Goal: Register for event/course

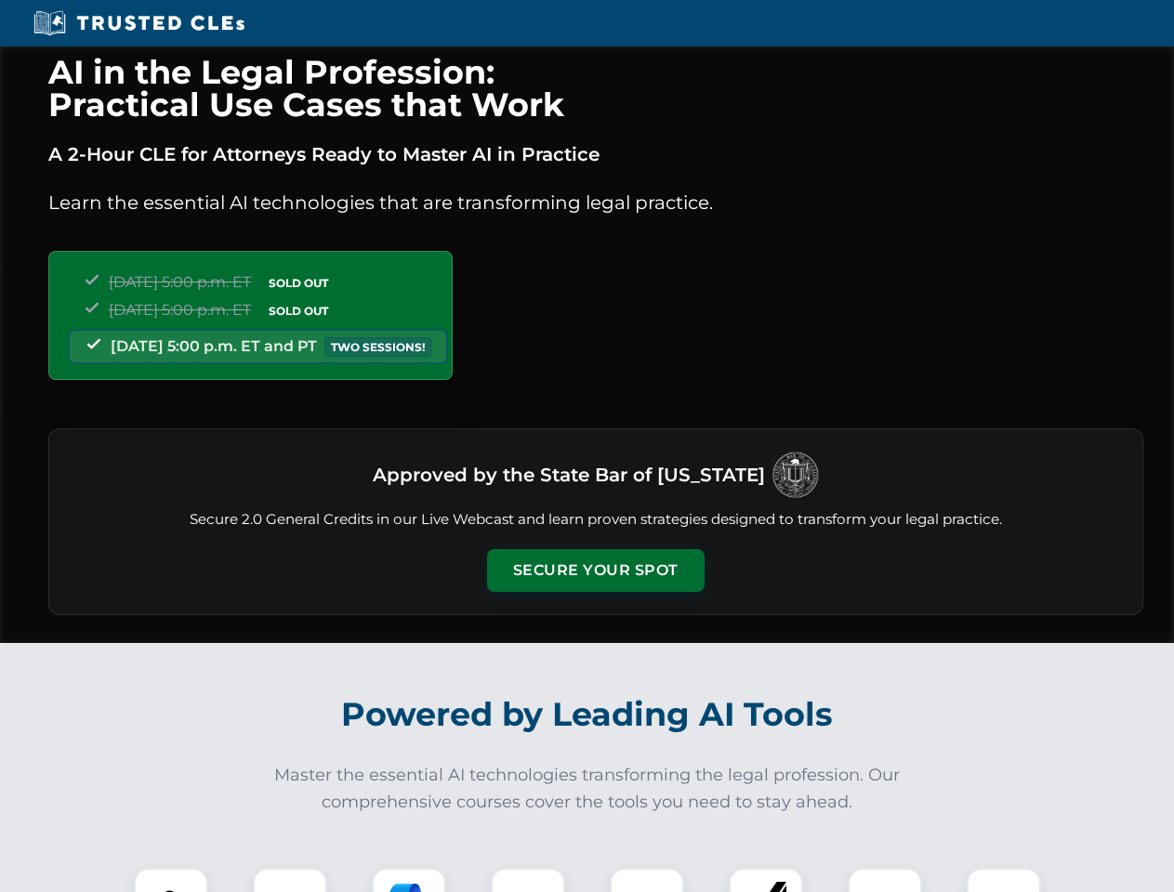
click at [595, 571] on button "Secure Your Spot" at bounding box center [595, 570] width 217 height 43
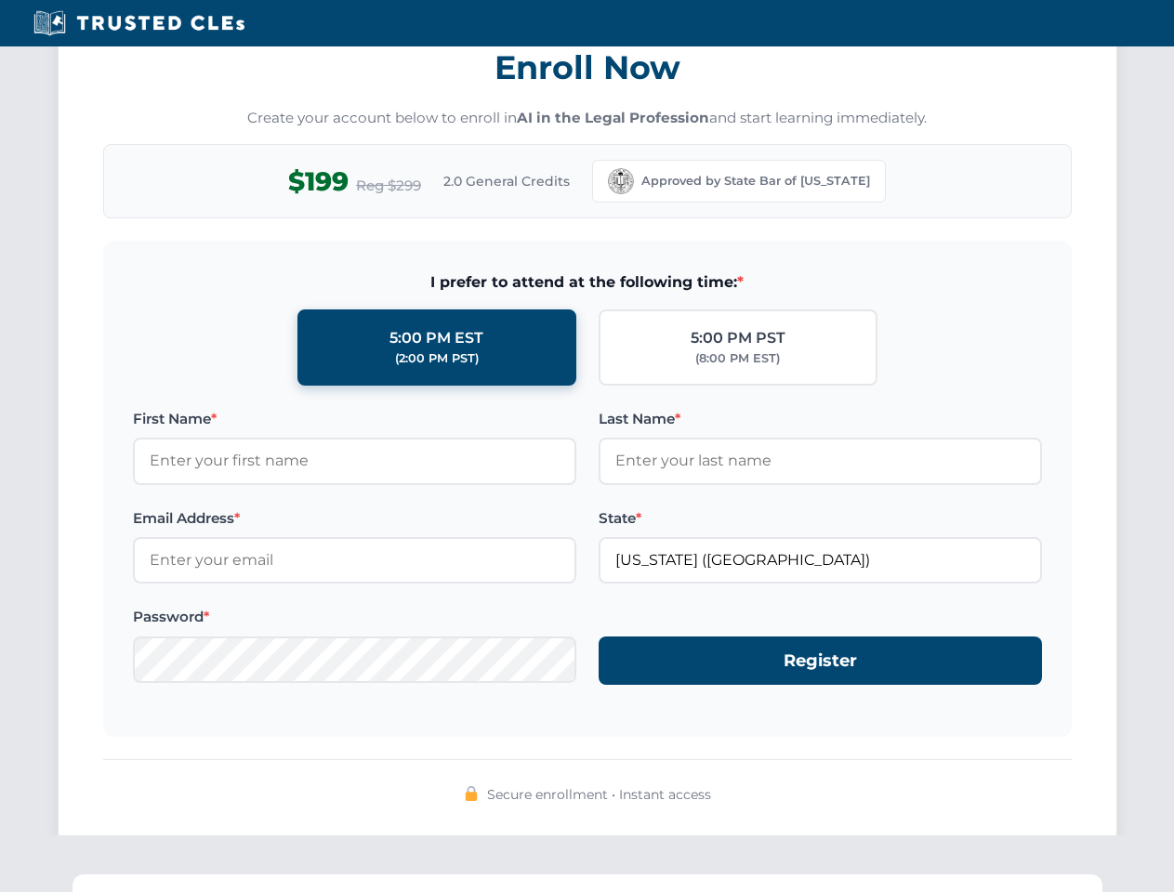
scroll to position [1825, 0]
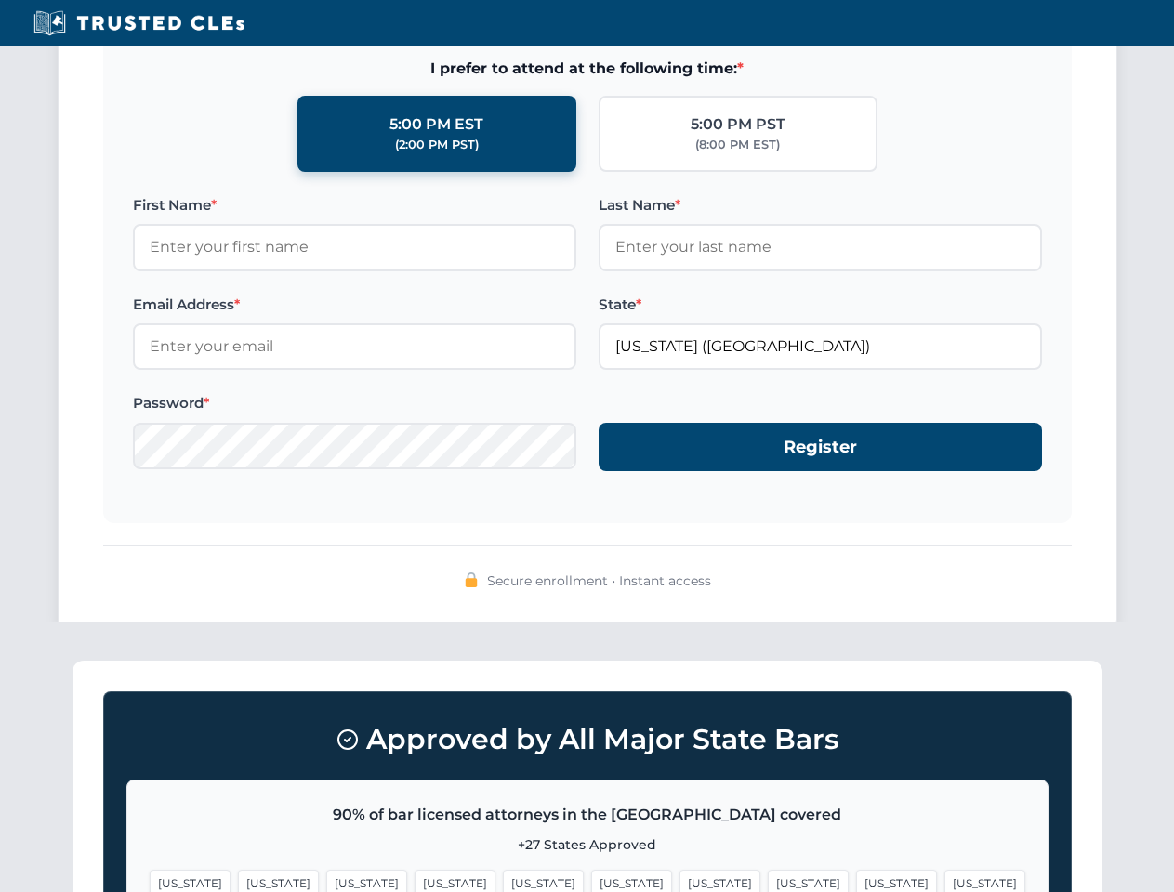
click at [856, 880] on span "[US_STATE]" at bounding box center [896, 883] width 81 height 27
